Goal: Task Accomplishment & Management: Use online tool/utility

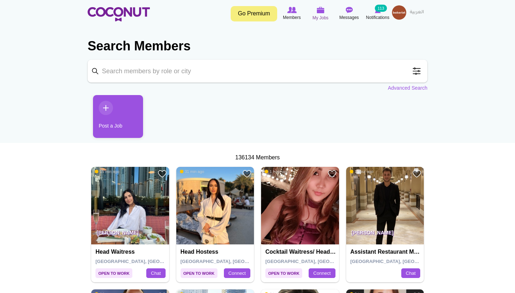
click at [318, 14] on icon at bounding box center [320, 10] width 27 height 8
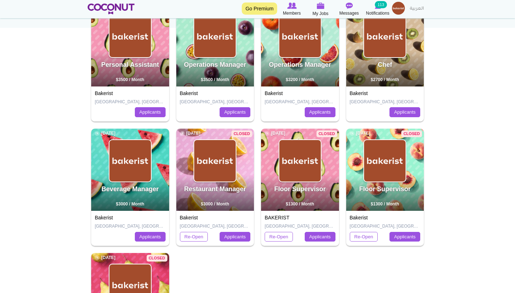
scroll to position [112, 0]
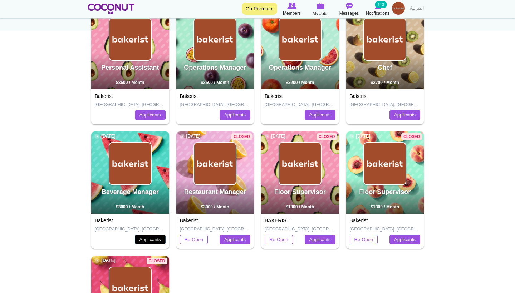
click at [145, 242] on link "Applicants" at bounding box center [150, 240] width 31 height 10
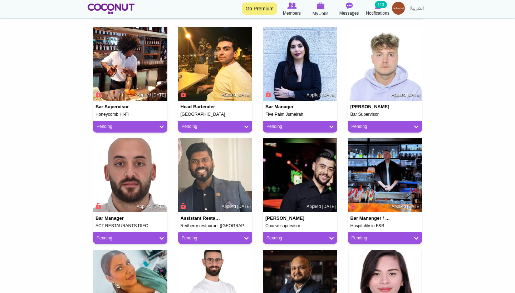
scroll to position [182, 0]
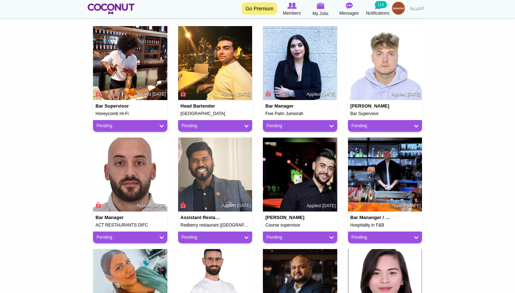
click at [313, 69] on img at bounding box center [300, 63] width 74 height 74
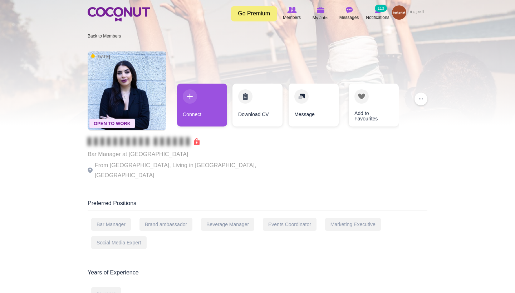
scroll to position [3, 0]
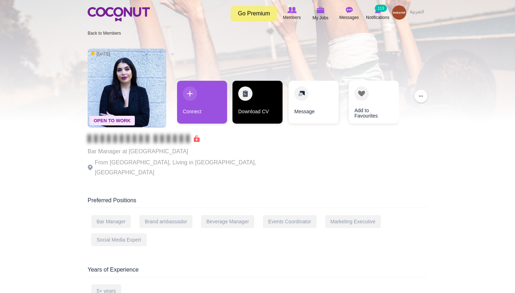
click at [246, 113] on link "Download CV" at bounding box center [257, 102] width 50 height 43
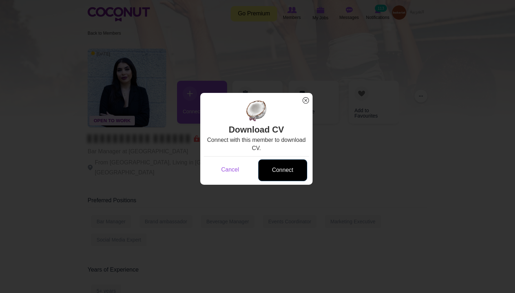
click at [279, 169] on link "Connect" at bounding box center [282, 170] width 49 height 22
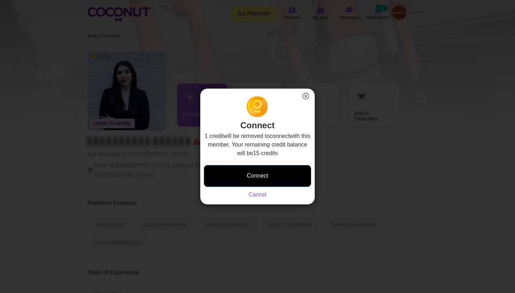
click at [271, 178] on button "Connect" at bounding box center [257, 176] width 107 height 22
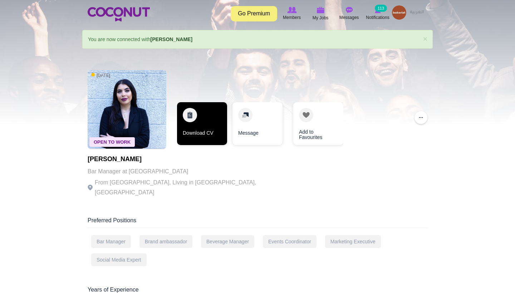
click at [209, 121] on link "Download CV" at bounding box center [202, 123] width 50 height 43
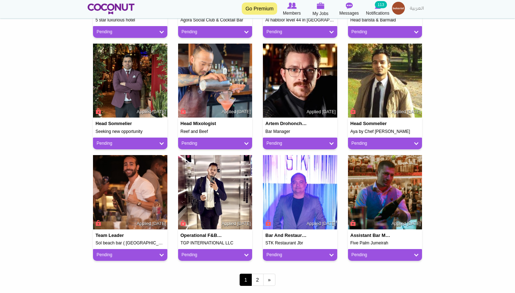
scroll to position [564, 0]
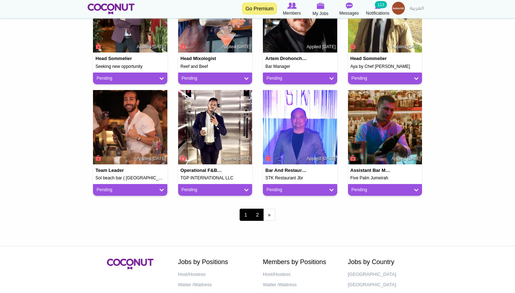
click at [257, 213] on link "2" at bounding box center [257, 215] width 12 height 12
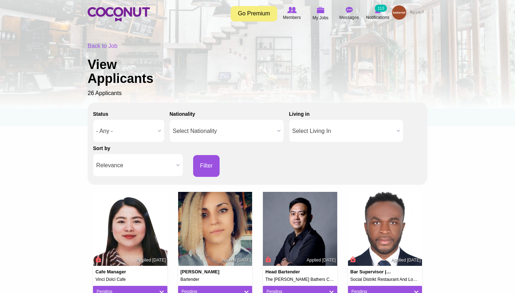
scroll to position [0, 0]
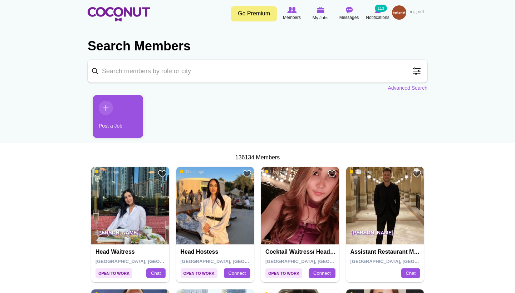
click at [153, 75] on input "Keyword" at bounding box center [257, 71] width 339 height 23
type input "bartender"
click button "Search" at bounding box center [0, 0] width 0 height 0
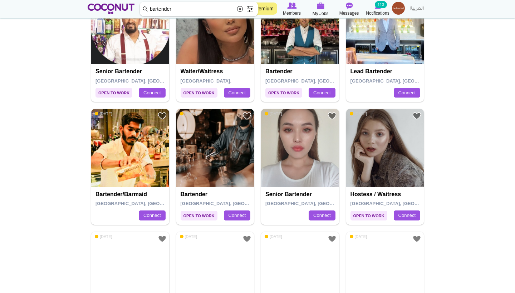
scroll to position [1058, 0]
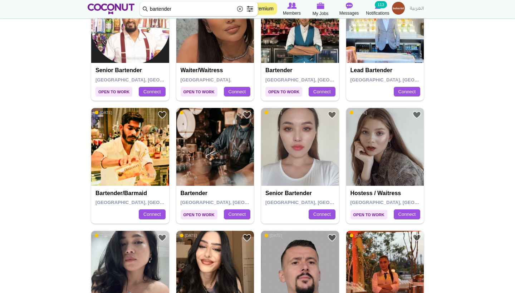
click at [325, 160] on img at bounding box center [300, 147] width 78 height 78
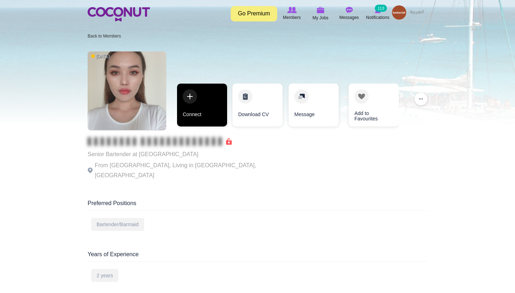
click at [192, 101] on link "Connect" at bounding box center [202, 105] width 50 height 43
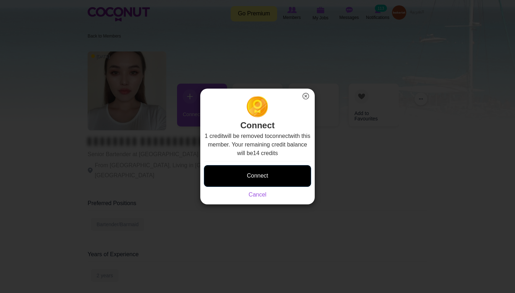
click at [273, 172] on button "Connect" at bounding box center [257, 176] width 107 height 22
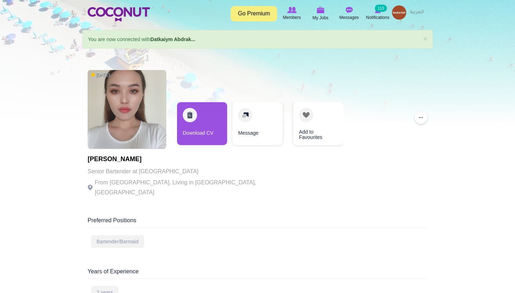
click at [213, 130] on link "Download CV" at bounding box center [202, 123] width 50 height 43
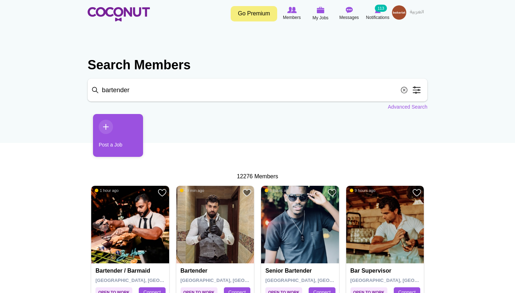
click at [159, 89] on input "bartender" at bounding box center [257, 90] width 339 height 23
type input "bar manager"
click button "Search" at bounding box center [0, 0] width 0 height 0
click at [217, 96] on input "bar manager" at bounding box center [257, 90] width 339 height 23
click at [405, 107] on link "Advanced Search" at bounding box center [407, 106] width 40 height 7
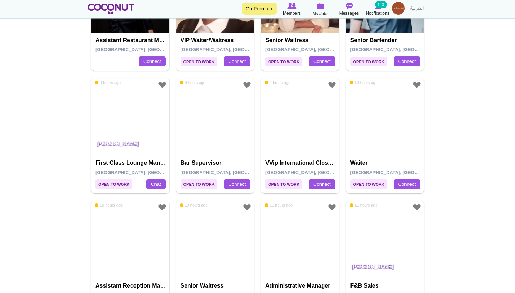
scroll to position [1203, 0]
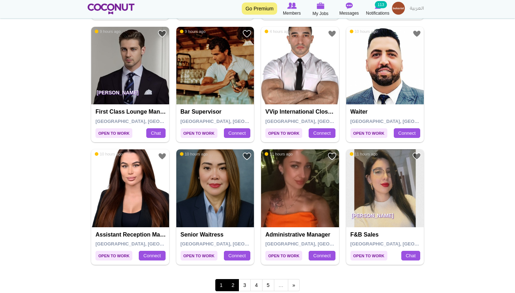
click at [234, 279] on link "2" at bounding box center [233, 285] width 12 height 12
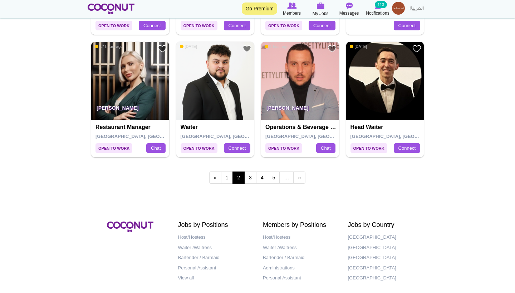
scroll to position [1333, 0]
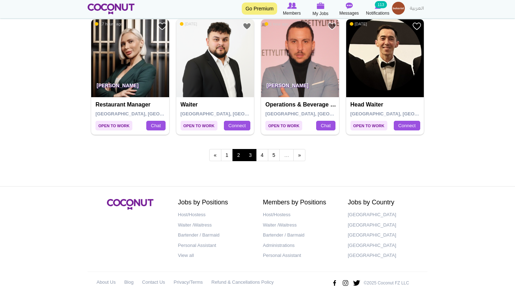
click at [253, 153] on link "3" at bounding box center [250, 155] width 12 height 12
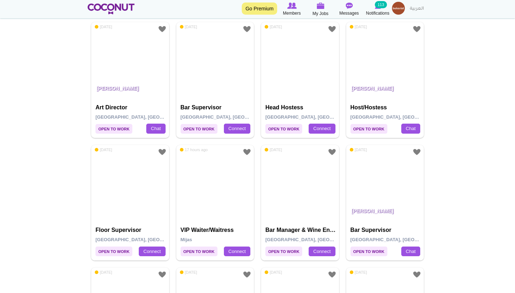
scroll to position [857, 0]
